Goal: Navigation & Orientation: Understand site structure

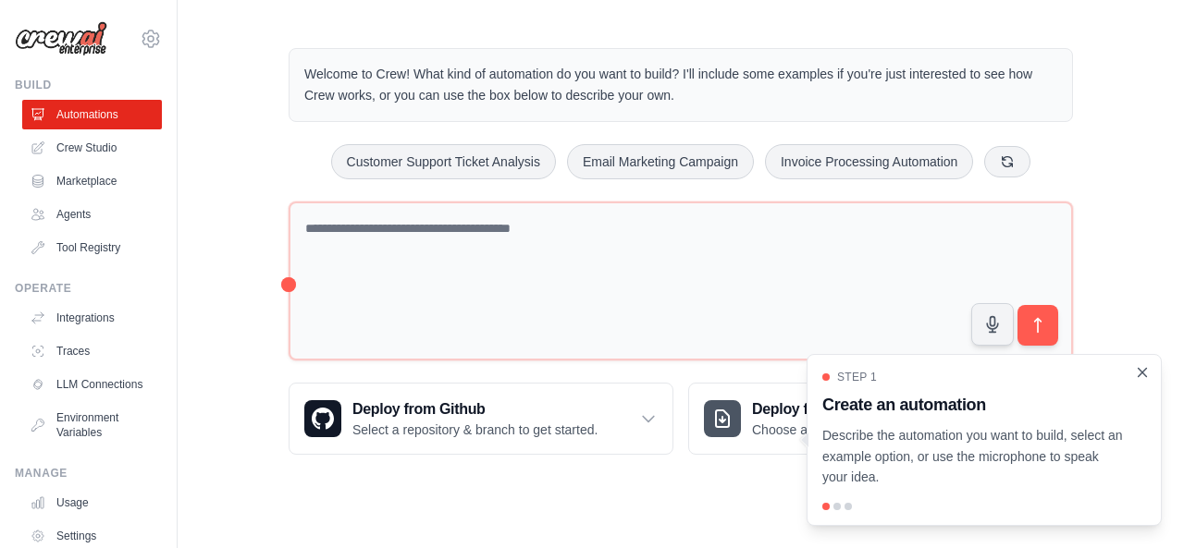
click at [1140, 369] on icon "Close walkthrough" at bounding box center [1142, 372] width 17 height 17
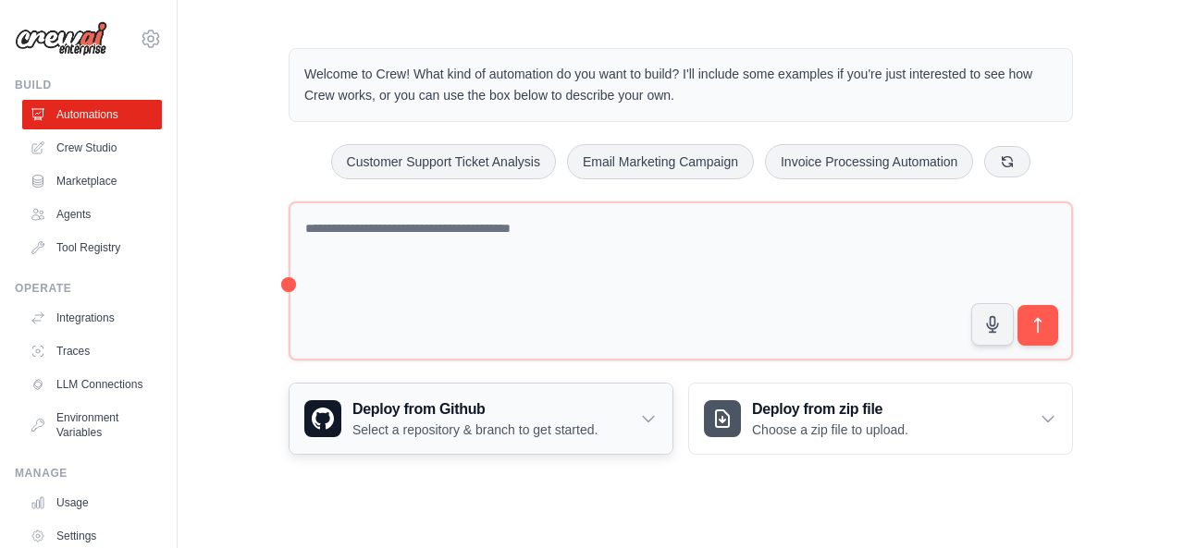
click at [644, 410] on icon at bounding box center [648, 419] width 18 height 18
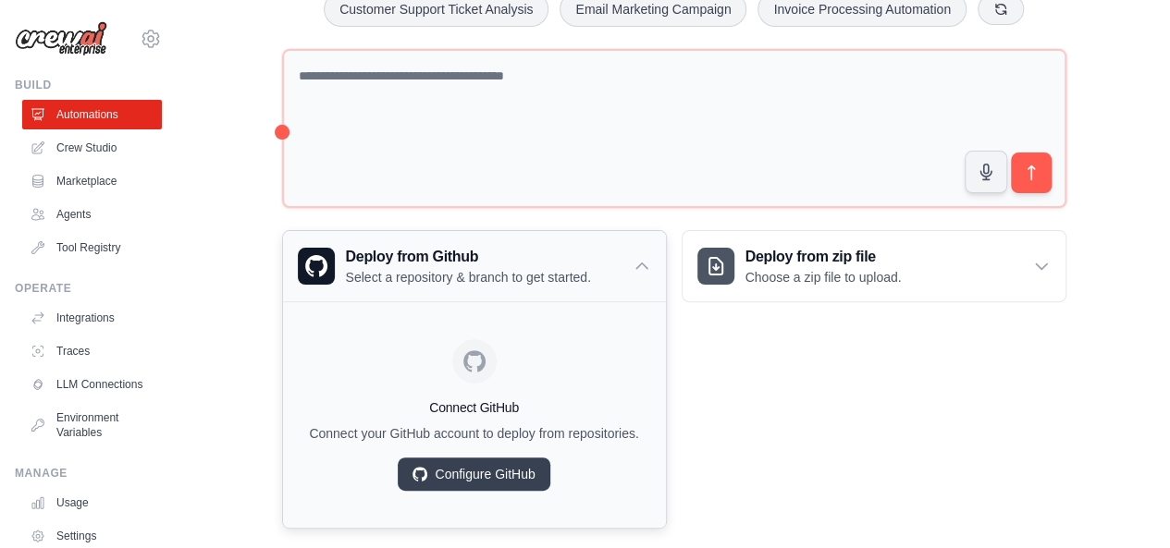
scroll to position [178, 0]
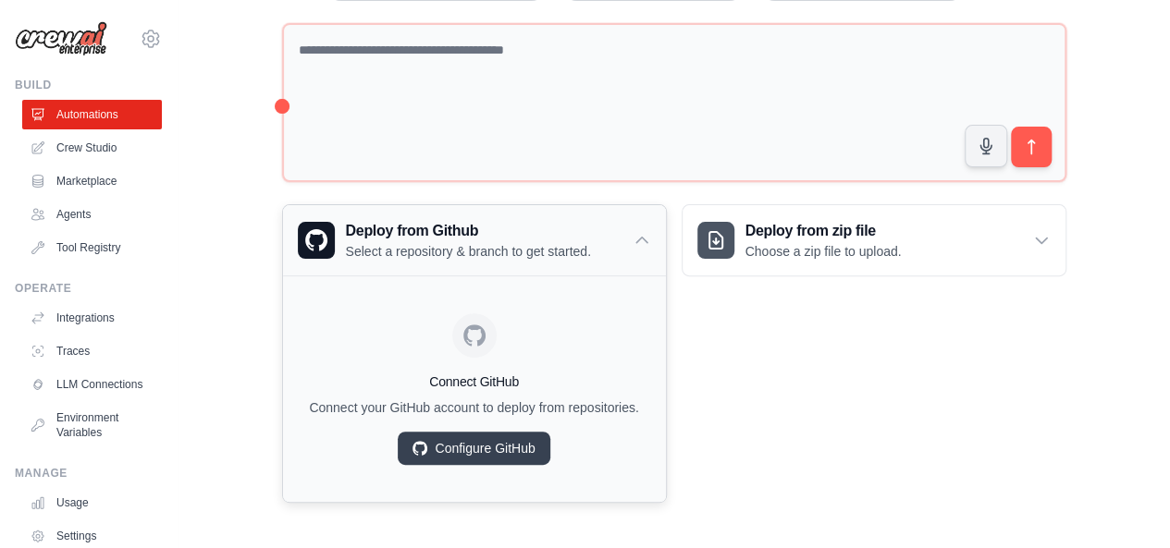
click at [635, 231] on icon at bounding box center [641, 240] width 18 height 18
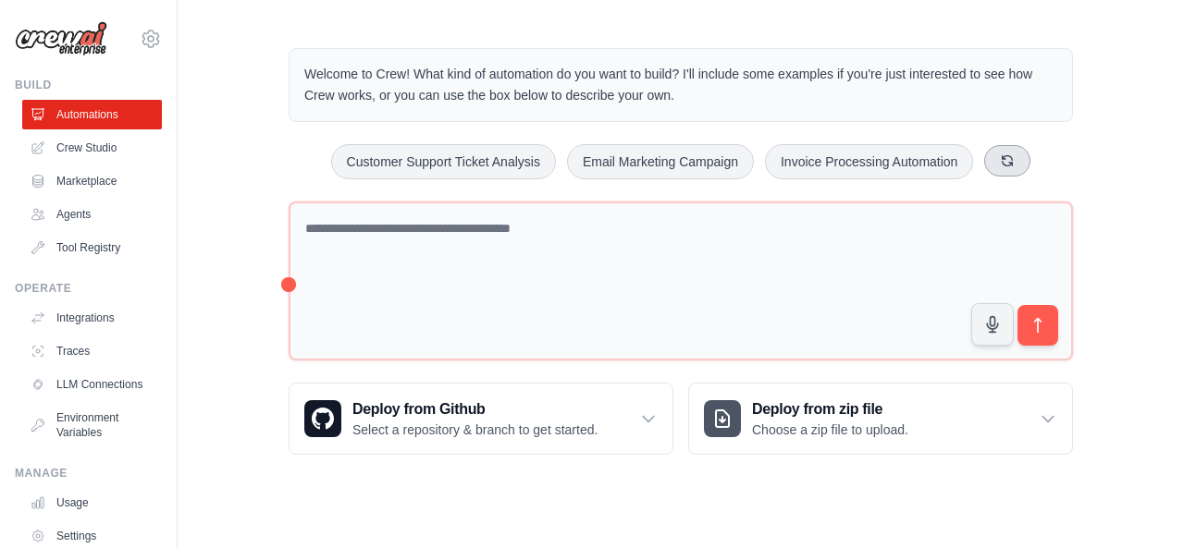
click at [1004, 156] on icon at bounding box center [1007, 160] width 15 height 15
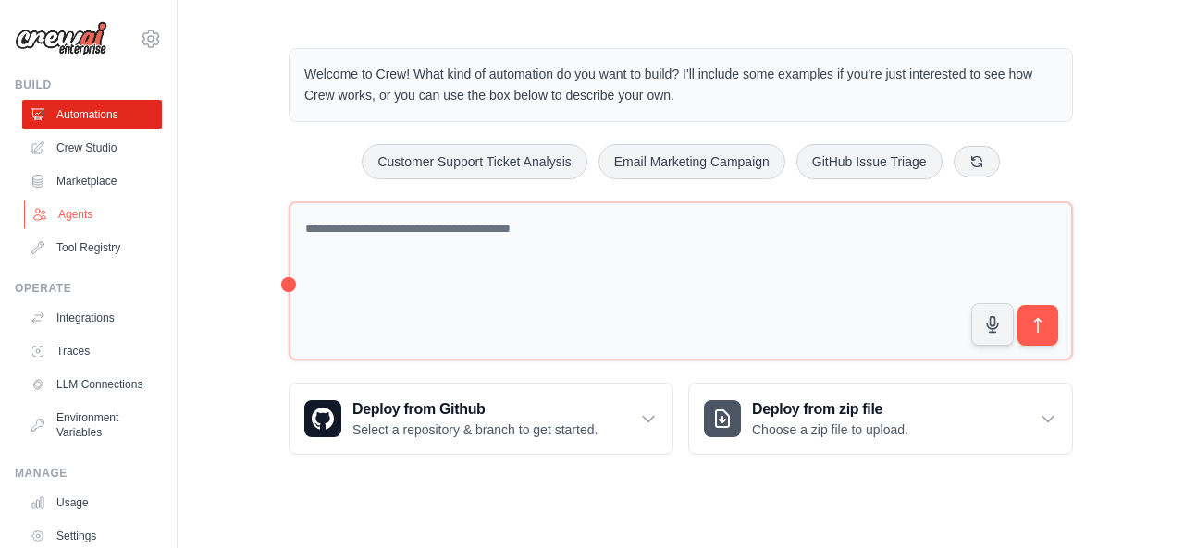
click at [80, 219] on link "Agents" at bounding box center [94, 215] width 140 height 30
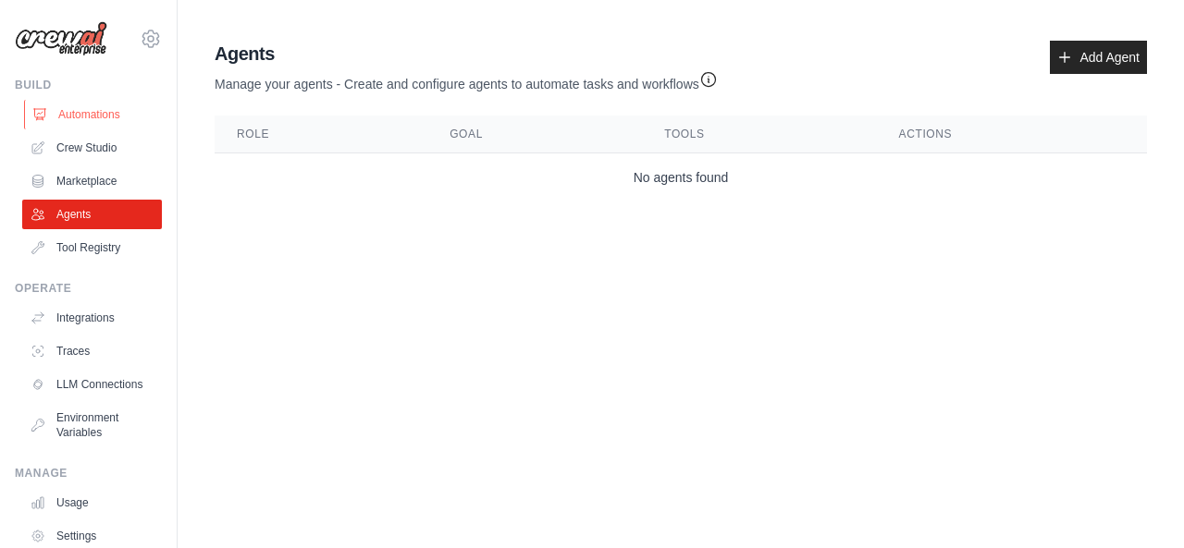
click at [114, 121] on link "Automations" at bounding box center [94, 115] width 140 height 30
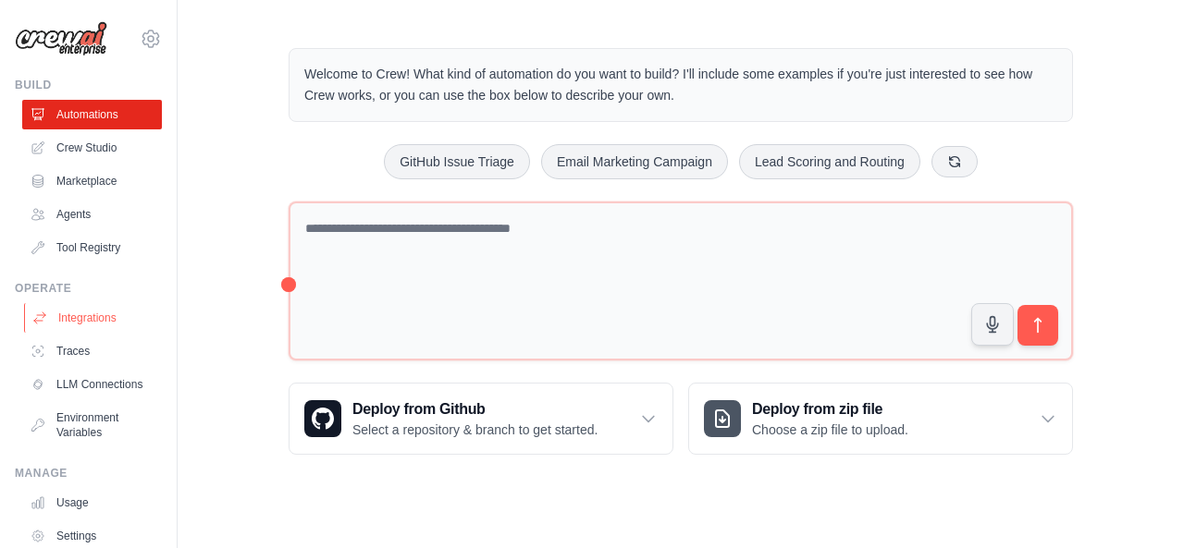
click at [108, 325] on link "Integrations" at bounding box center [94, 318] width 140 height 30
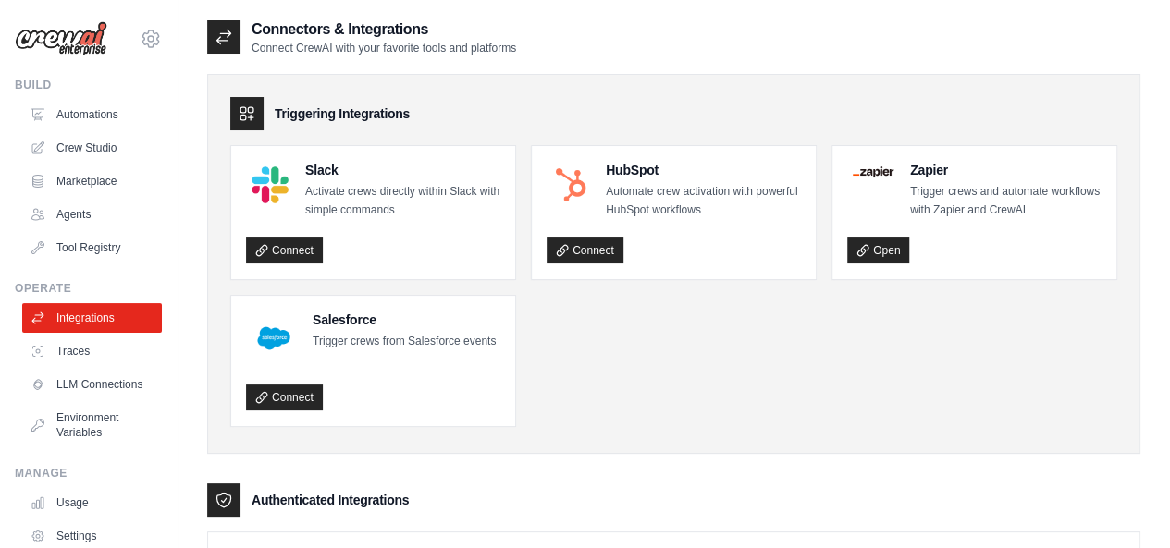
click at [92, 366] on ul "Integrations Traces LLM Connections Environment Variables" at bounding box center [92, 375] width 140 height 144
click at [91, 349] on link "Traces" at bounding box center [94, 352] width 140 height 30
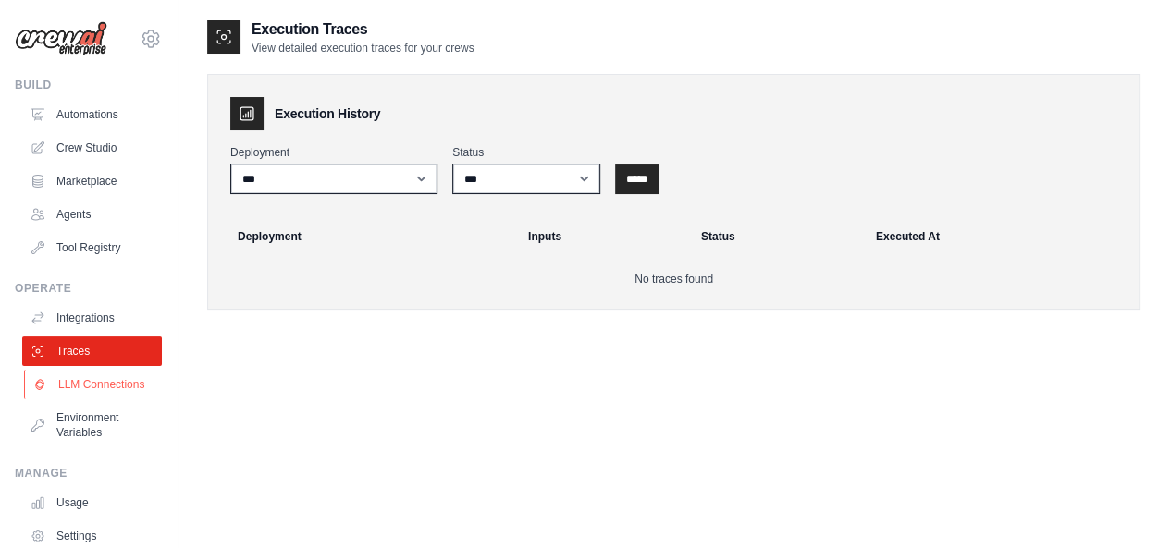
click at [102, 391] on link "LLM Connections" at bounding box center [94, 385] width 140 height 30
